Goal: Task Accomplishment & Management: Use online tool/utility

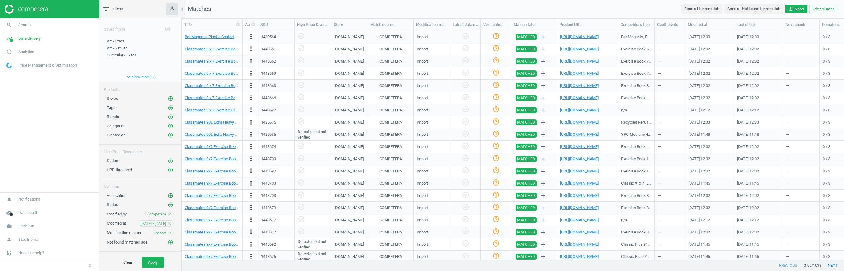
scroll to position [0, 0]
click at [495, 36] on icon "check_circle_outline" at bounding box center [495, 35] width 7 height 7
click at [171, 195] on icon "add_circle_outline" at bounding box center [170, 195] width 5 height 5
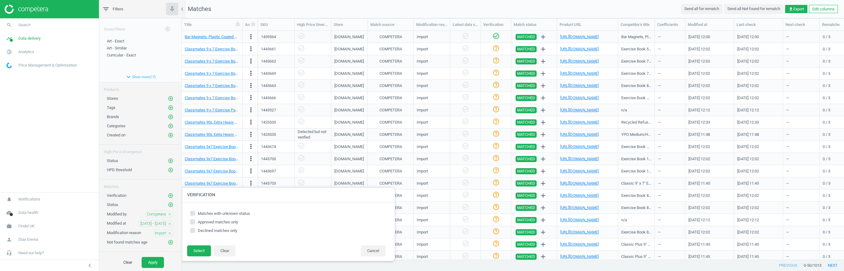
click at [193, 212] on input "Matches with unknown status" at bounding box center [193, 213] width 4 height 4
checkbox input "true"
click at [198, 252] on button "Select" at bounding box center [199, 250] width 24 height 11
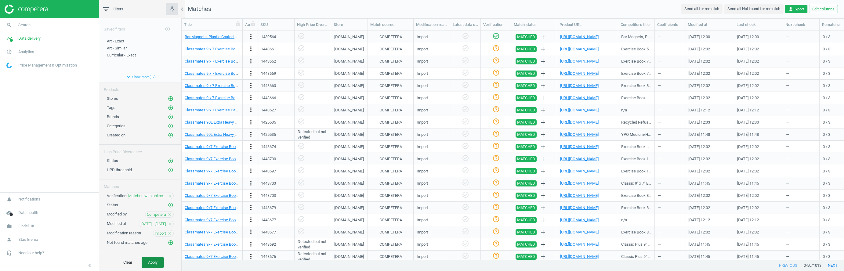
click at [154, 257] on button "Apply" at bounding box center [153, 262] width 22 height 11
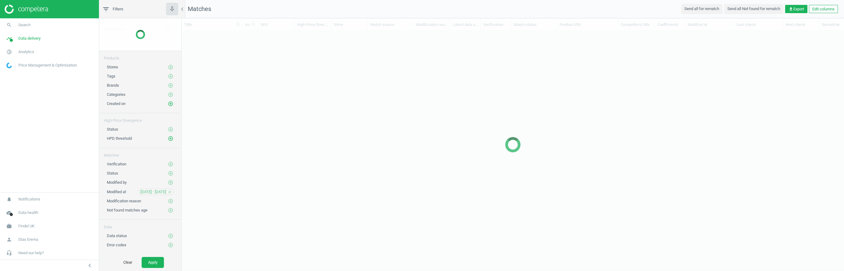
scroll to position [229, 662]
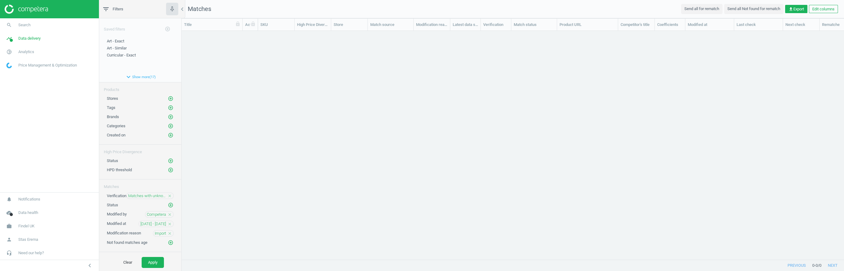
click at [169, 194] on icon "close" at bounding box center [169, 196] width 4 height 4
click at [154, 264] on button "Apply" at bounding box center [153, 262] width 22 height 11
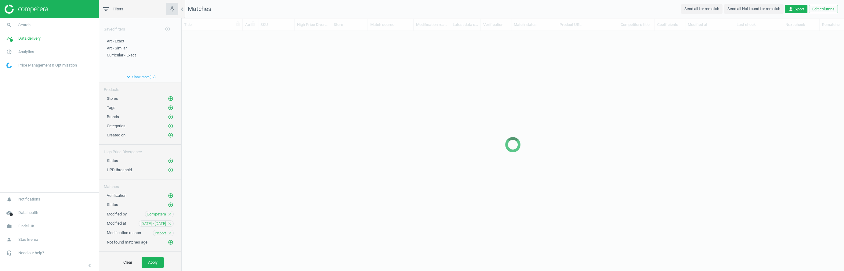
scroll to position [229, 662]
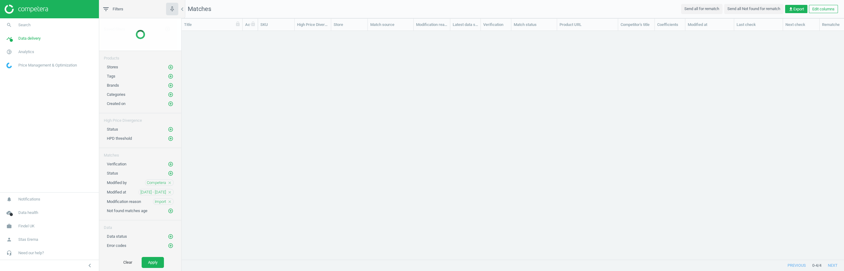
scroll to position [229, 662]
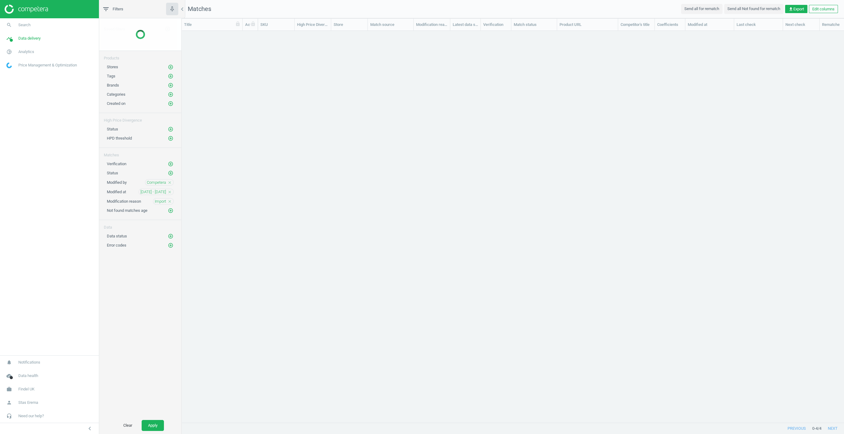
scroll to position [392, 662]
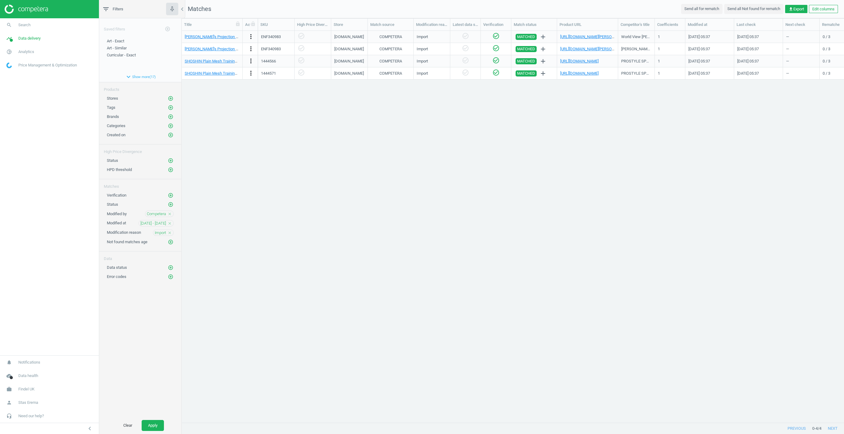
click at [236, 216] on div "Peter's Projection Map 1 Each more_vert ENF340983 check_circle_outline amazon.c…" at bounding box center [513, 227] width 662 height 392
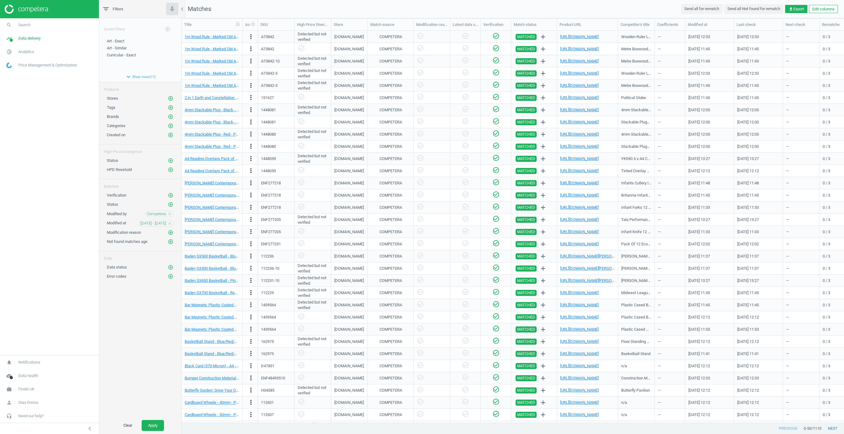
click at [302, 134] on div "Detected but not verified" at bounding box center [312, 134] width 30 height 11
drag, startPoint x: 302, startPoint y: 134, endPoint x: 313, endPoint y: 141, distance: 13.3
click at [313, 141] on div "Detected but not verified" at bounding box center [312, 134] width 37 height 12
click at [313, 141] on div "check_circle_outline" at bounding box center [312, 147] width 37 height 12
click at [515, 226] on div "MATCHED add" at bounding box center [534, 232] width 46 height 12
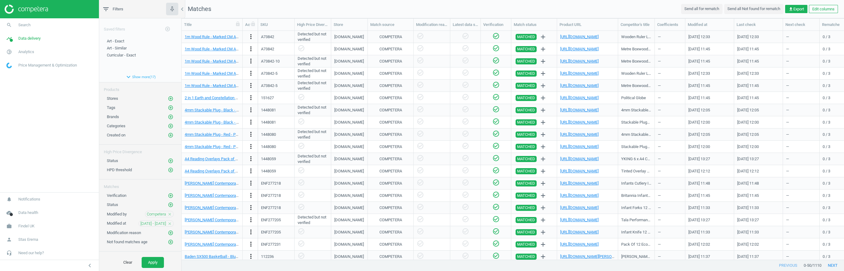
scroll to position [0, 0]
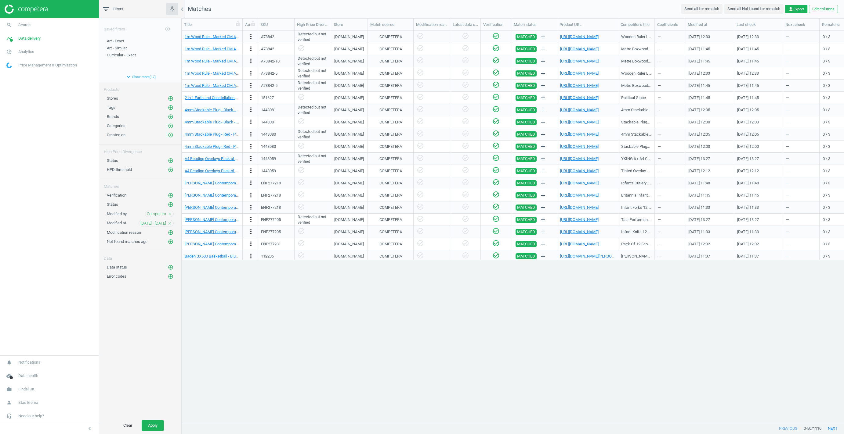
scroll to position [392, 662]
